Goal: Use online tool/utility: Utilize a website feature to perform a specific function

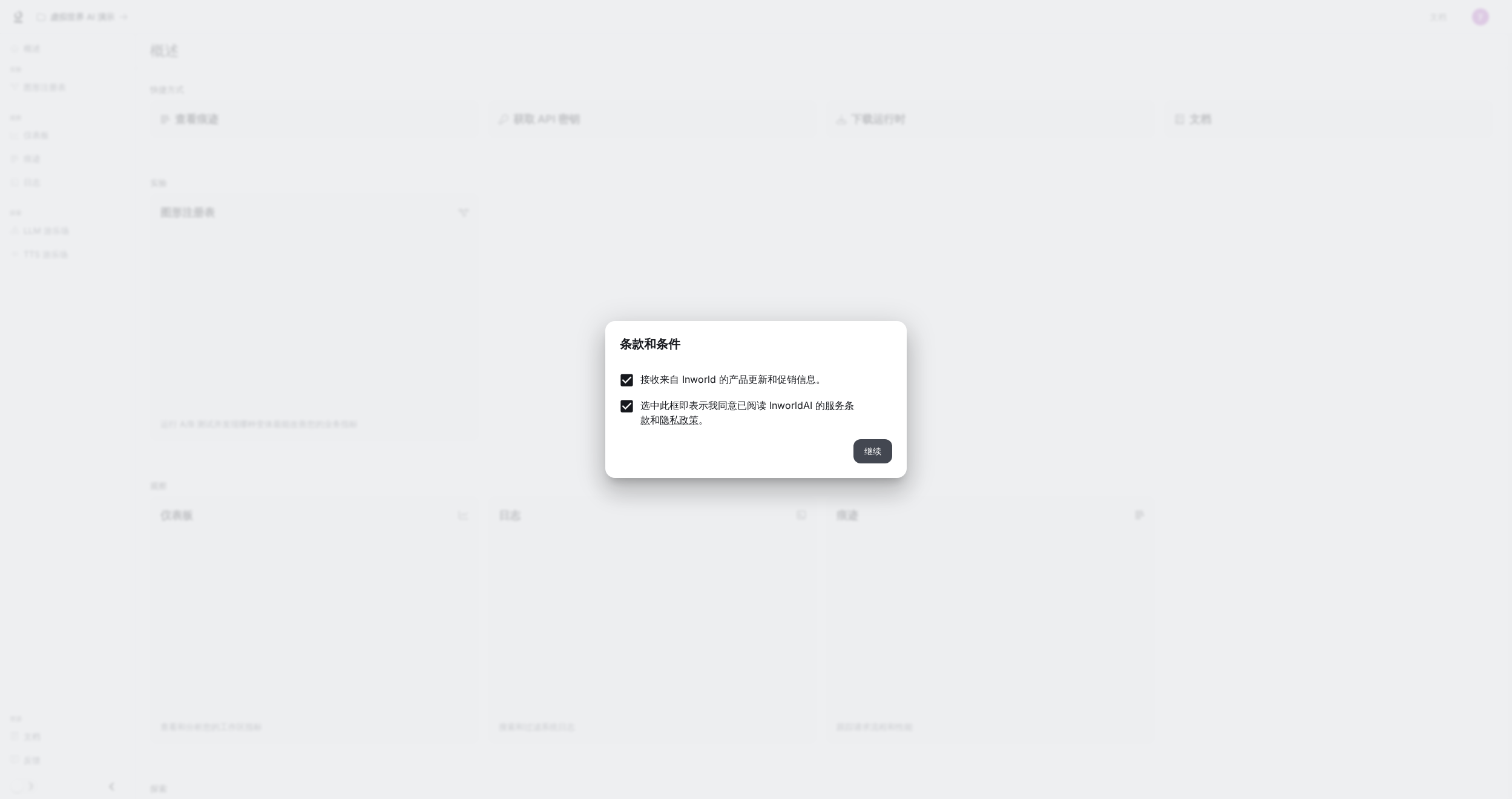
click at [884, 451] on button "继续" at bounding box center [873, 451] width 39 height 24
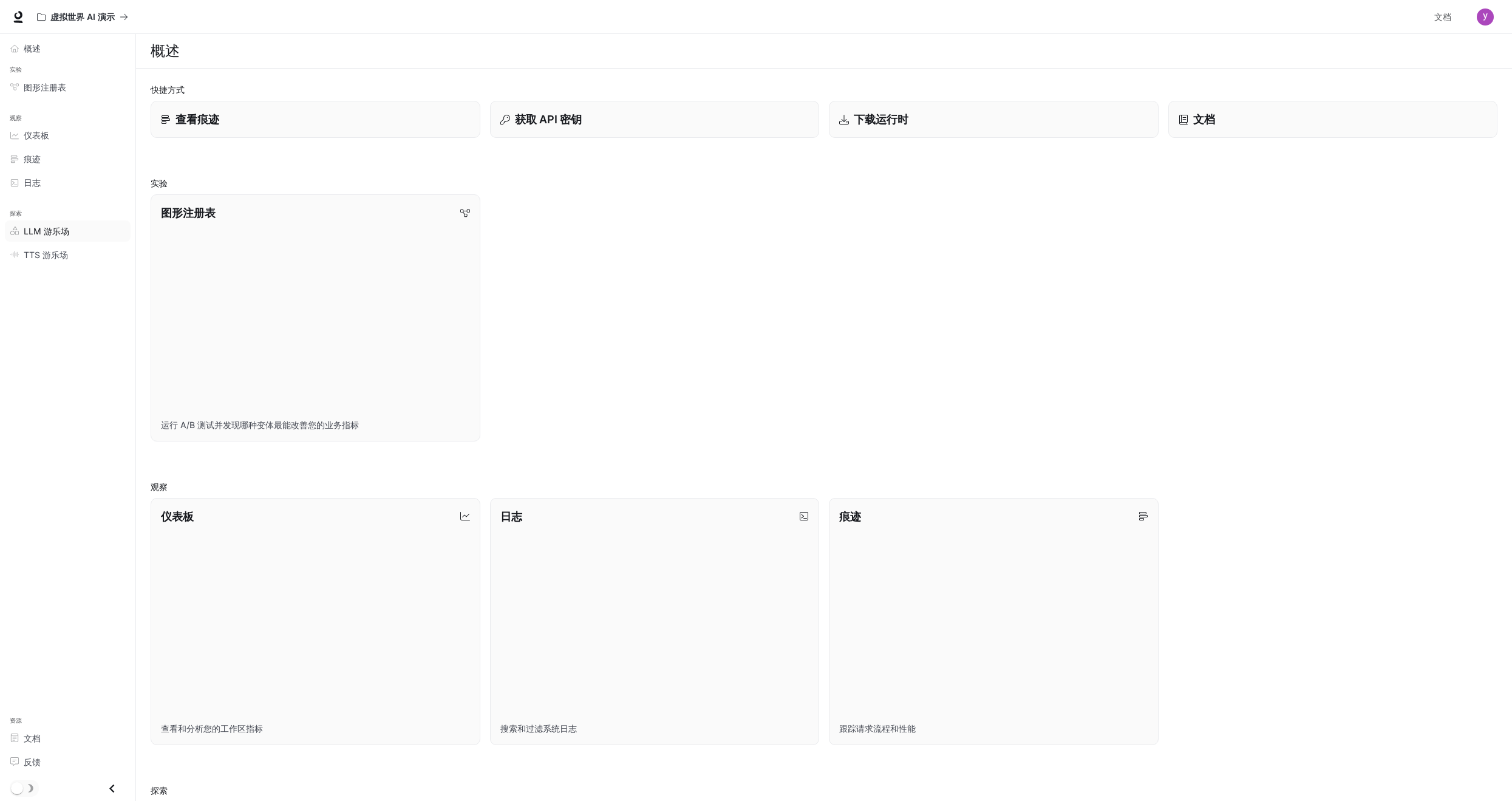
click at [52, 232] on font "LLM 游乐场" at bounding box center [46, 231] width 46 height 10
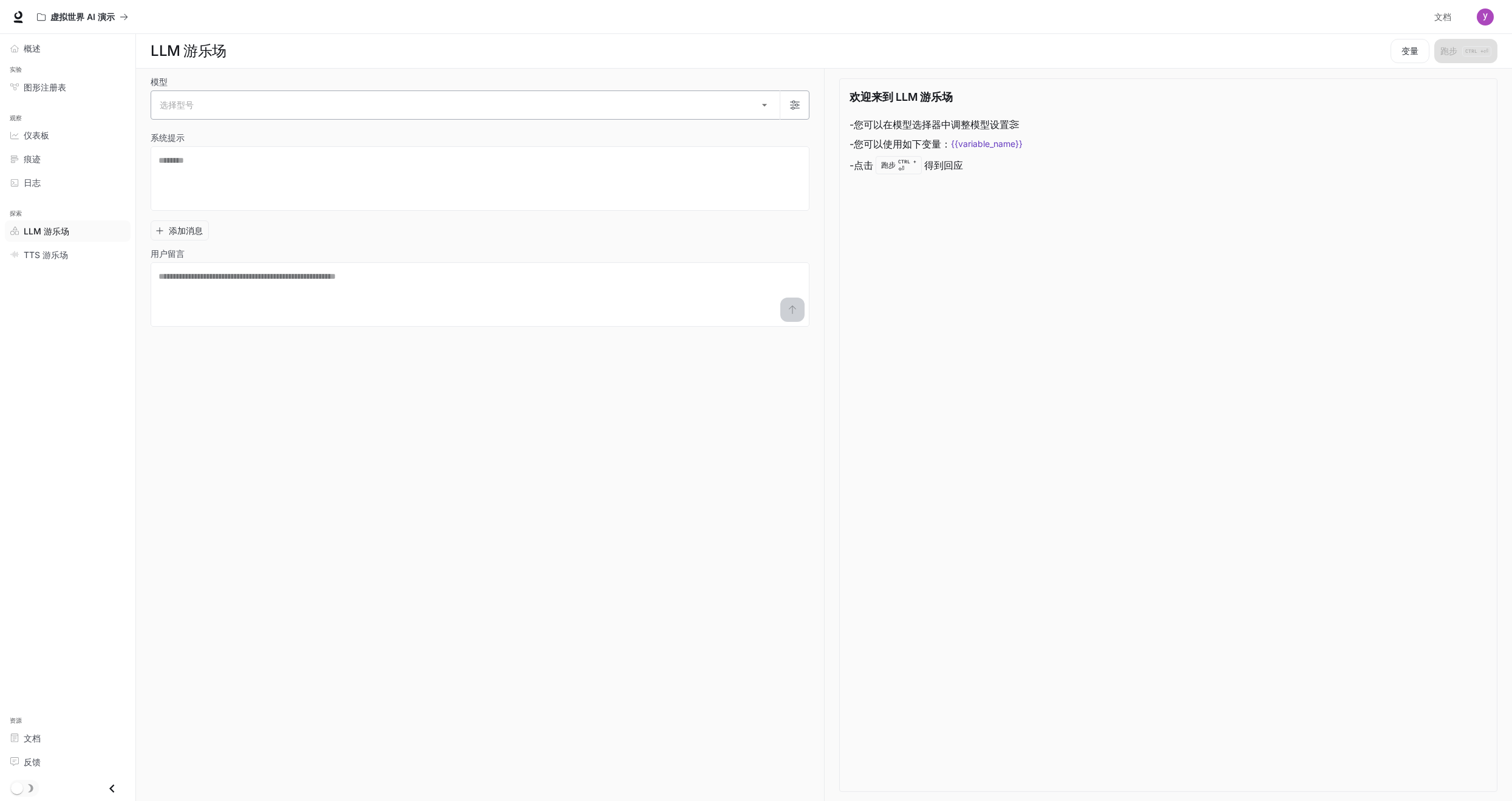
click at [218, 110] on body "跳至主要内容 虚拟世界 AI 演示 文档 文档 门户网站 概述 实验 图形注册表 观察 仪表板 痕迹 日志 探索 LLM 游乐场 TTS 游乐场 资源 文档 …" at bounding box center [756, 400] width 1512 height 801
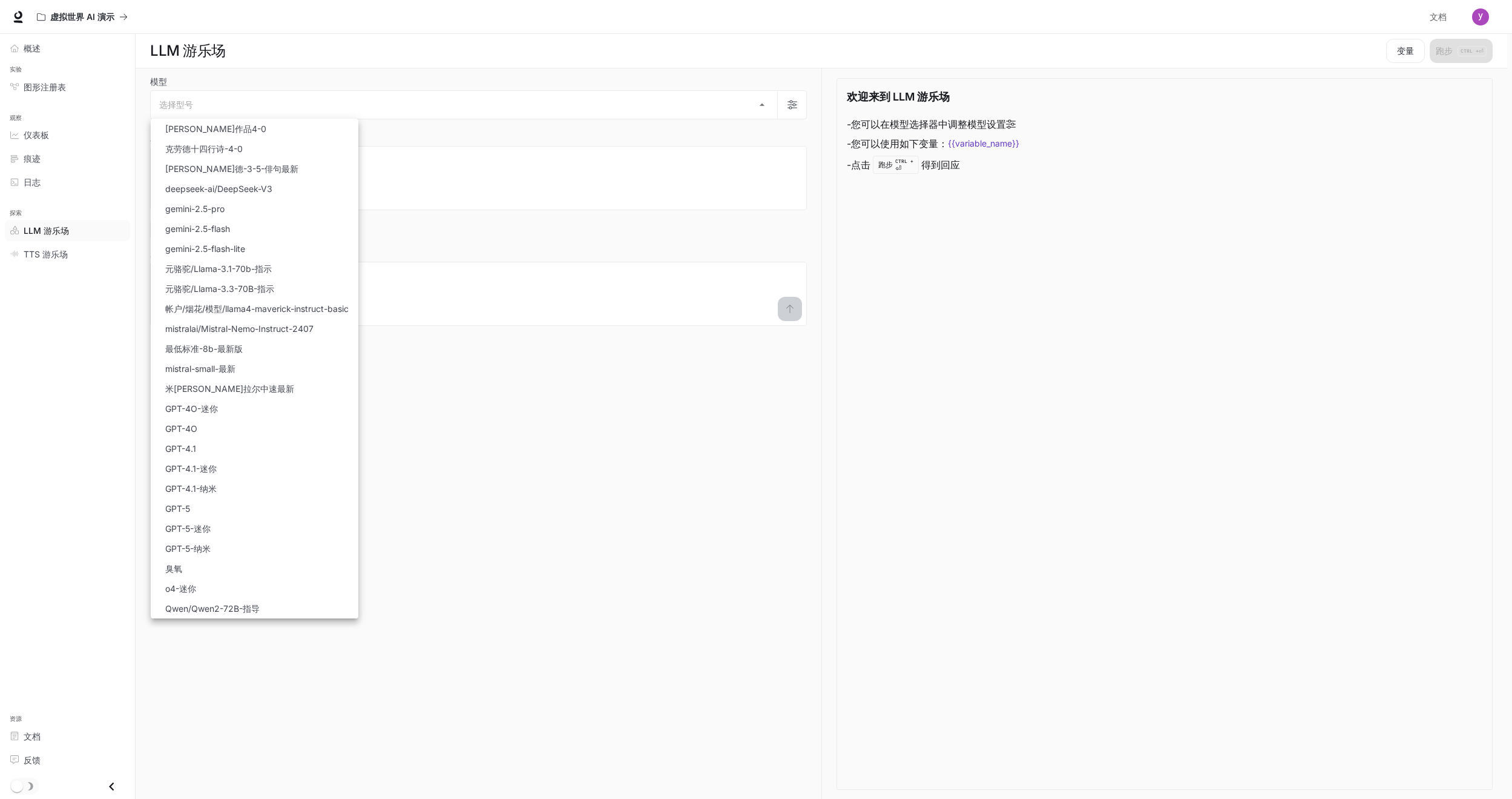
click at [1134, 188] on div at bounding box center [756, 399] width 1512 height 799
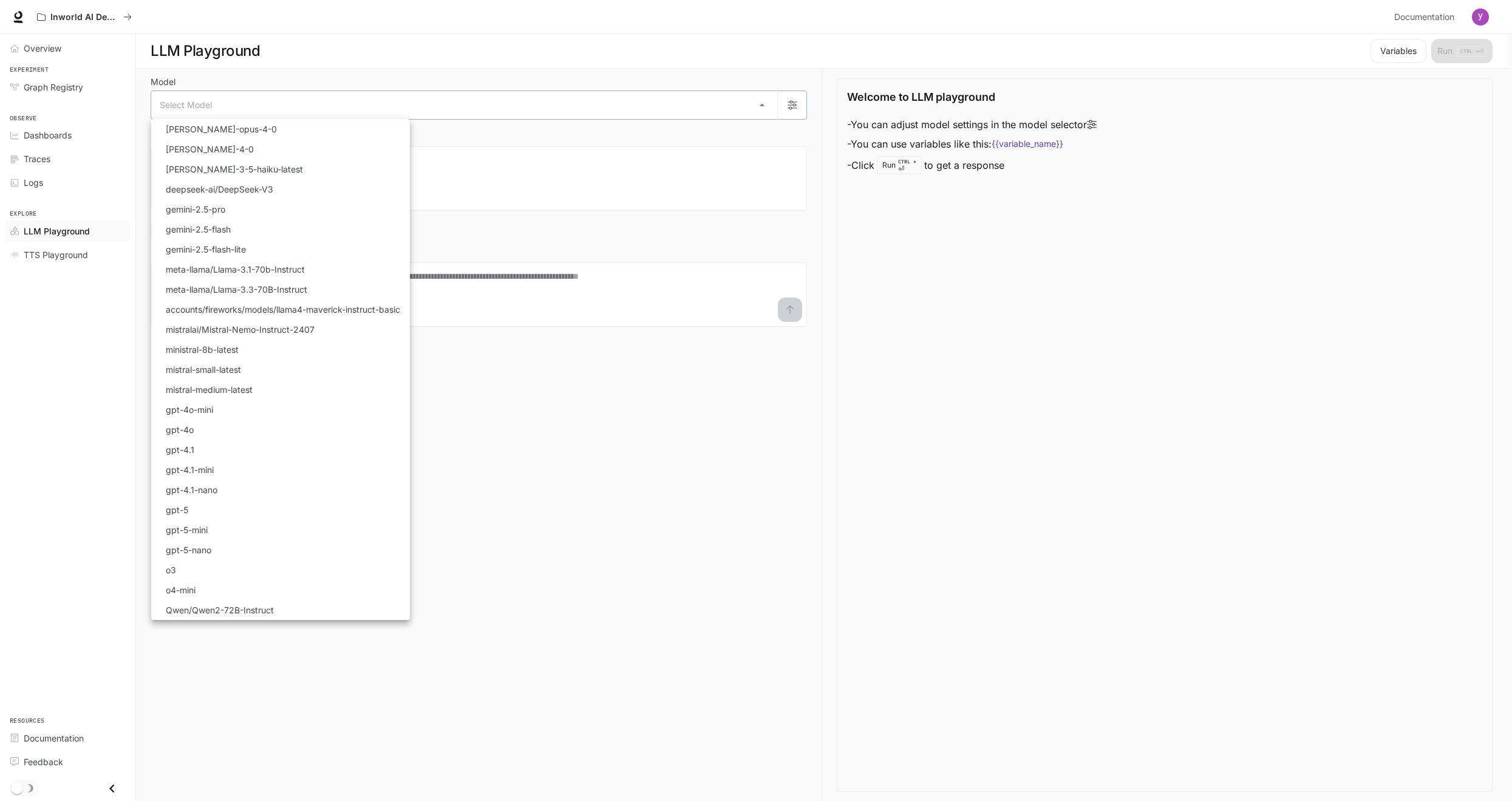
click at [302, 111] on body "Skip to main content Inworld AI Demos Documentation Documentation Portal Overvi…" at bounding box center [756, 400] width 1512 height 801
click at [269, 149] on li "[PERSON_NAME]-4-0" at bounding box center [280, 149] width 259 height 20
type input "**********"
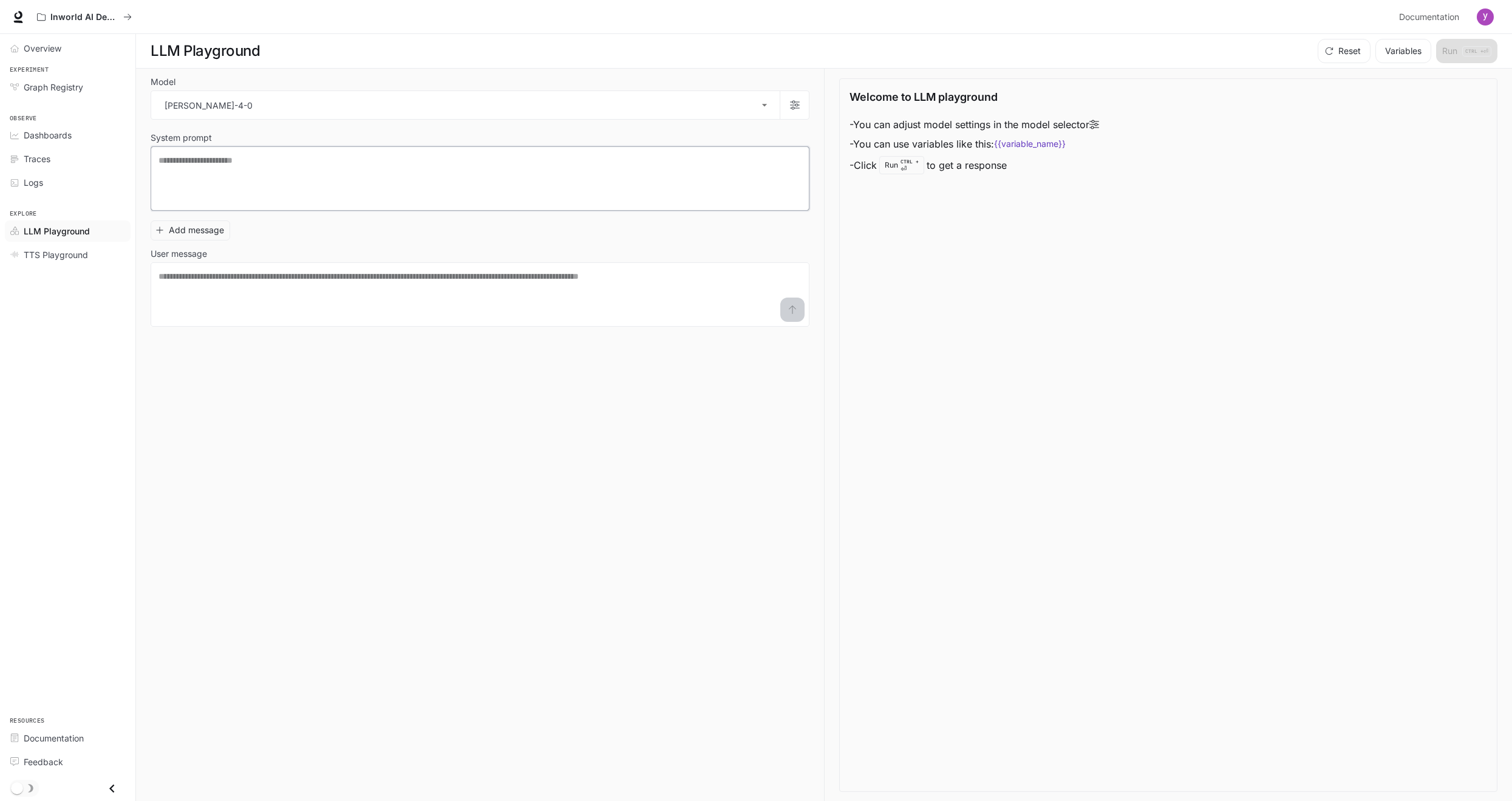
click at [419, 170] on textarea at bounding box center [480, 179] width 643 height 49
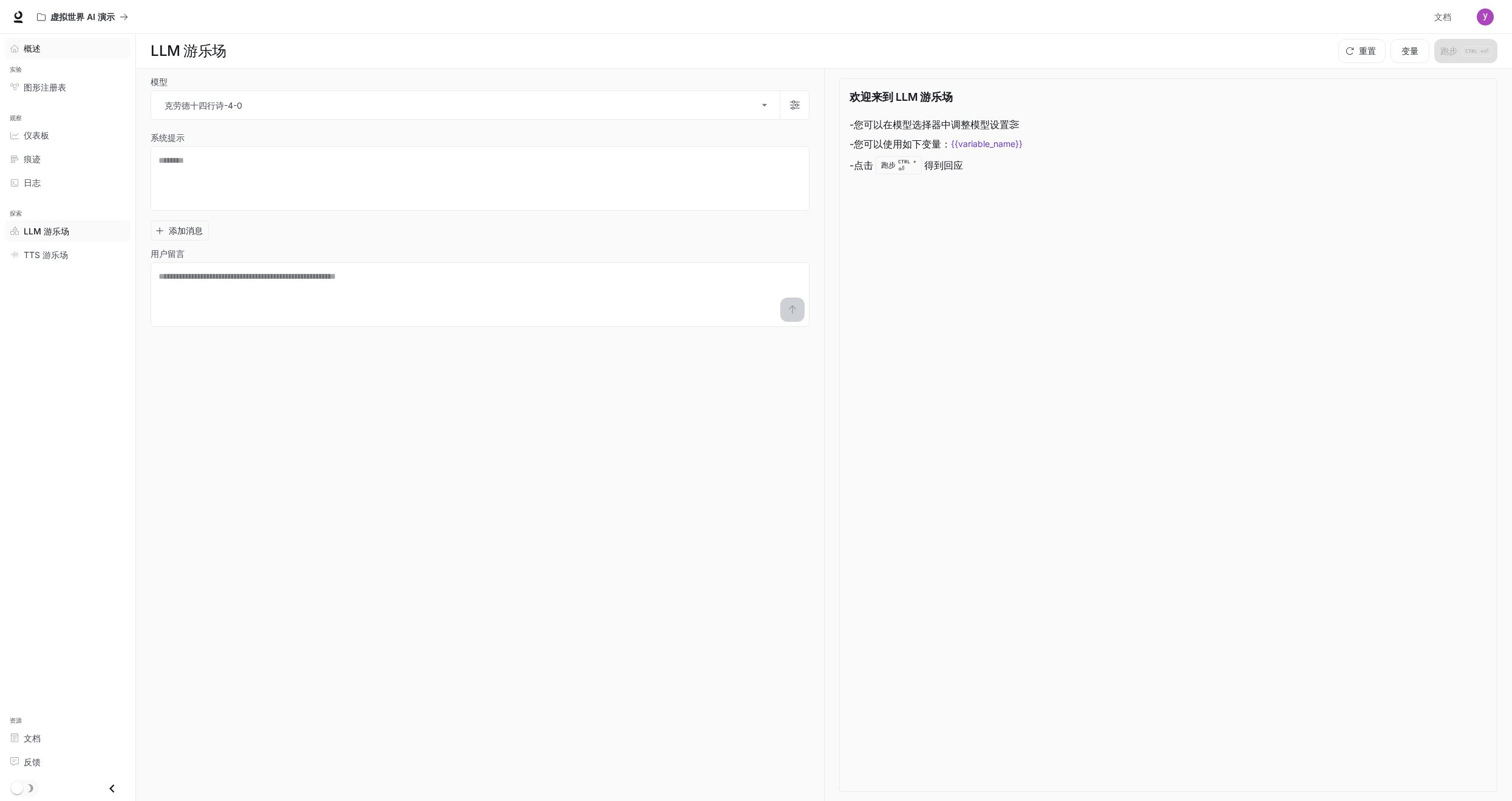
click at [42, 50] on div "概述" at bounding box center [74, 48] width 102 height 13
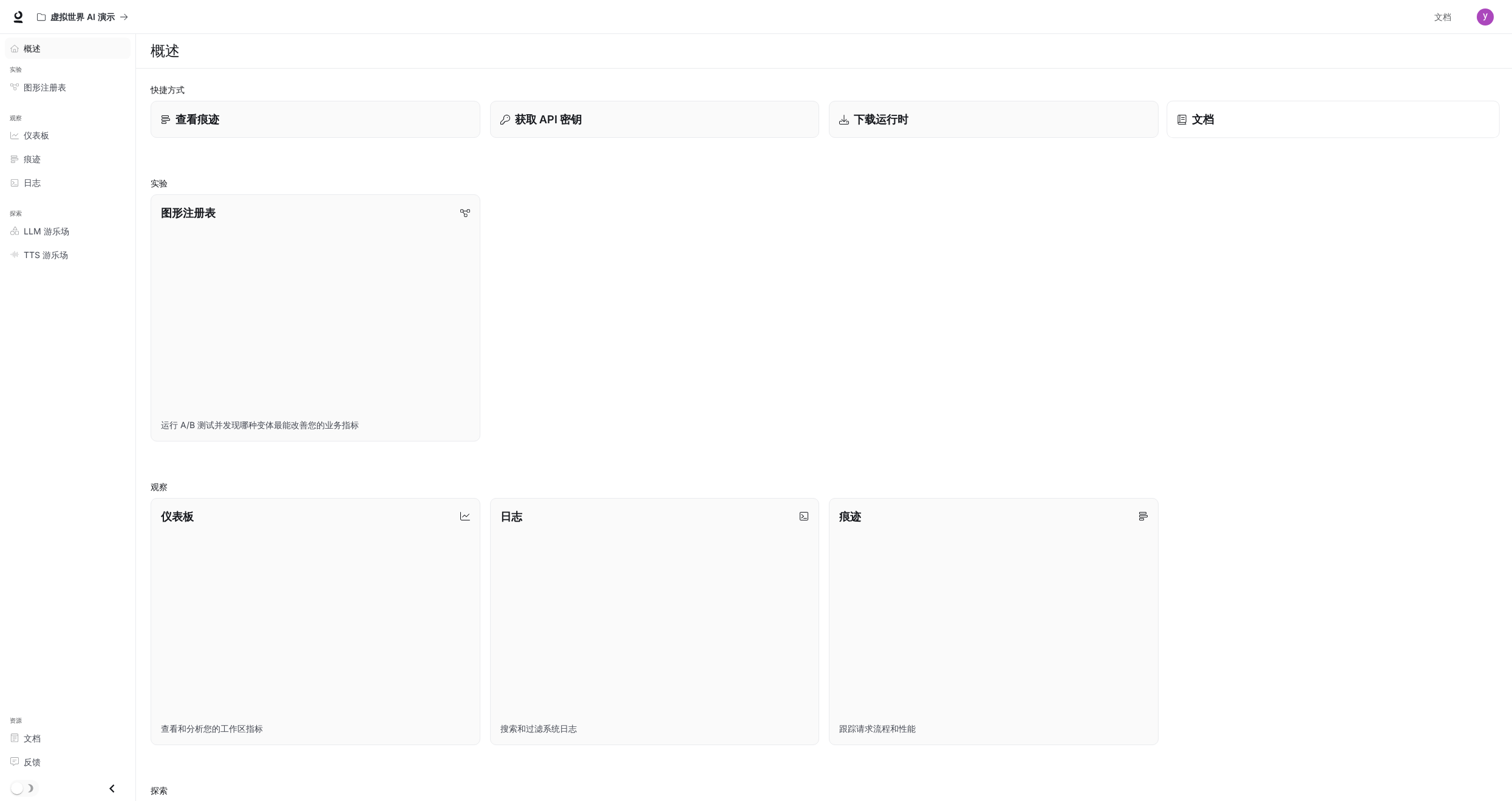
click at [1230, 118] on div "文档" at bounding box center [1333, 119] width 312 height 16
